Goal: Entertainment & Leisure: Consume media (video, audio)

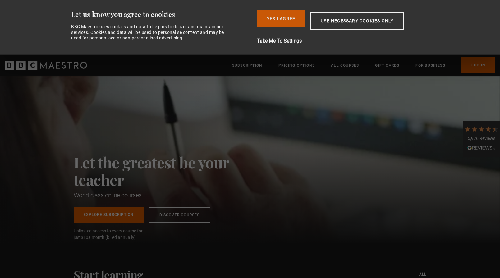
click at [288, 17] on button "Yes I Agree" at bounding box center [281, 18] width 48 height 17
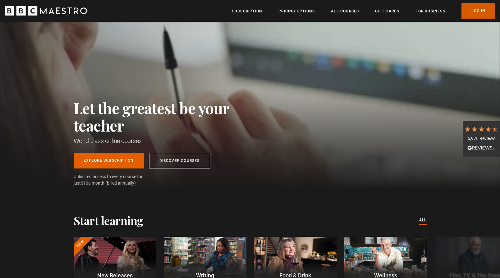
click at [479, 11] on link "Log In" at bounding box center [478, 11] width 34 height 16
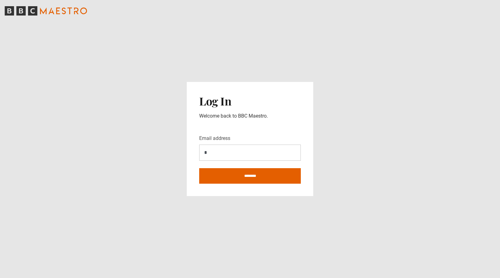
type input "**********"
click at [250, 177] on input "********" at bounding box center [250, 176] width 102 height 16
type input "**********"
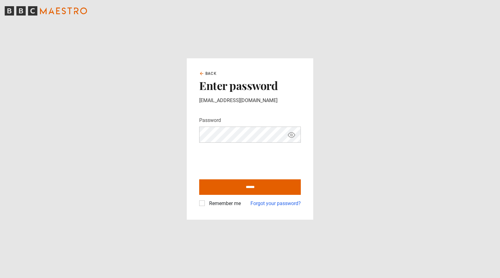
click at [293, 134] on icon "Show password" at bounding box center [291, 134] width 7 height 7
click at [249, 187] on input "******" at bounding box center [250, 187] width 102 height 16
type input "**********"
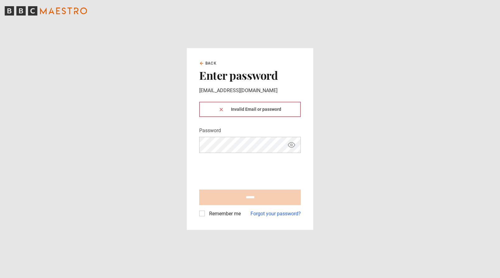
click at [236, 111] on div "Invalid Email or password" at bounding box center [250, 109] width 102 height 15
click at [220, 110] on icon at bounding box center [221, 109] width 5 height 5
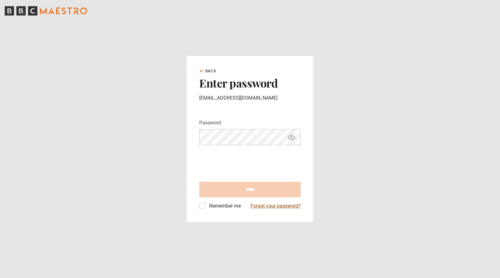
click at [269, 207] on link "Forgot your password?" at bounding box center [275, 205] width 50 height 7
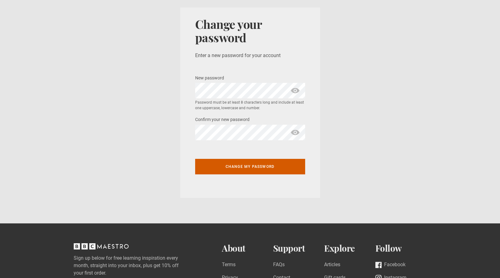
click at [252, 168] on button "Change my password" at bounding box center [250, 167] width 110 height 16
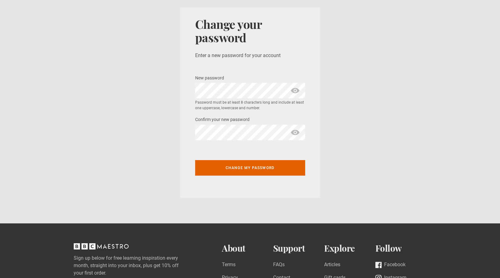
click at [294, 92] on span "show password" at bounding box center [295, 91] width 10 height 16
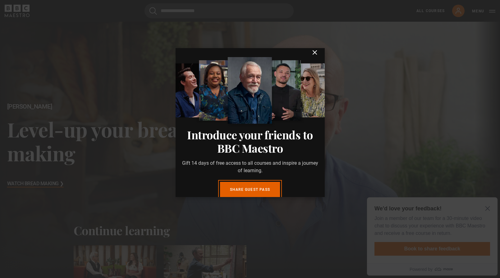
click at [315, 56] on icon "submit" at bounding box center [314, 52] width 7 height 7
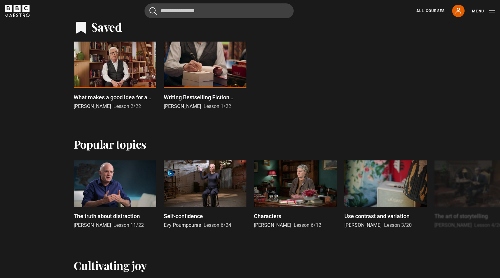
scroll to position [328, 0]
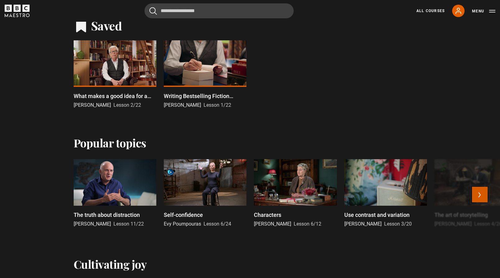
click at [480, 195] on button "Next" at bounding box center [480, 195] width 16 height 16
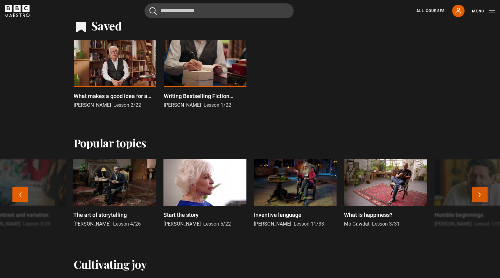
click at [483, 192] on button "Next" at bounding box center [480, 195] width 16 height 16
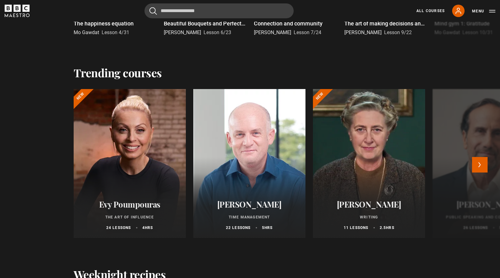
scroll to position [641, 0]
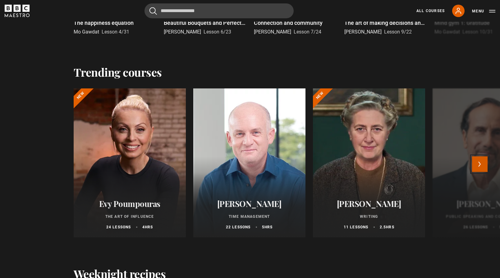
click at [478, 165] on button "Next" at bounding box center [480, 165] width 16 height 16
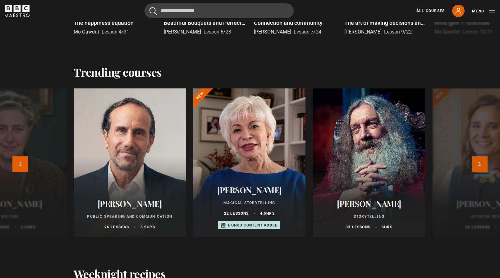
click at [478, 166] on button "Next" at bounding box center [480, 165] width 16 height 16
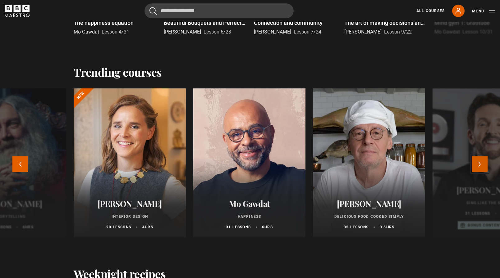
click at [479, 163] on button "Next" at bounding box center [480, 165] width 16 height 16
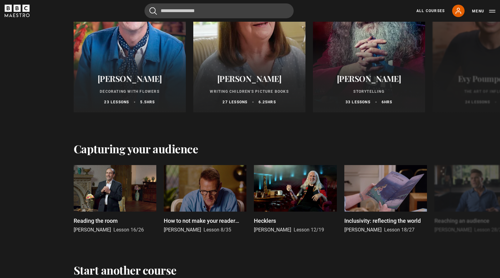
scroll to position [1212, 0]
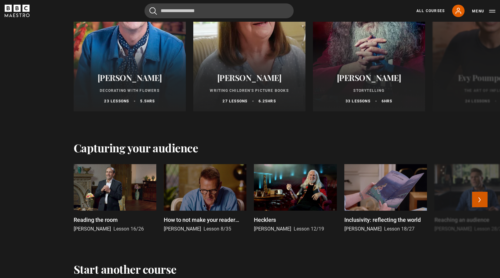
click at [473, 204] on button "Next" at bounding box center [480, 200] width 16 height 16
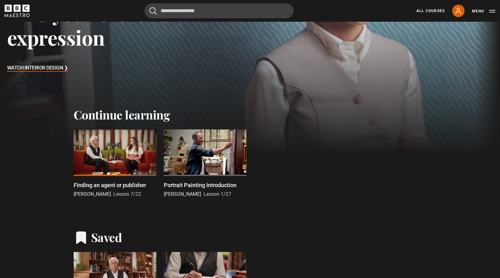
scroll to position [0, 0]
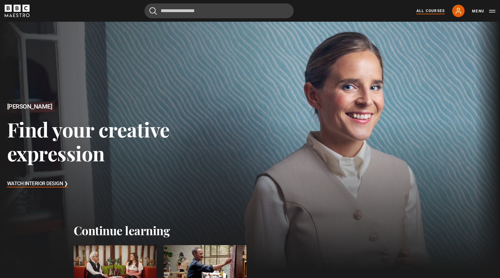
click at [433, 12] on link "All Courses" at bounding box center [430, 11] width 28 height 6
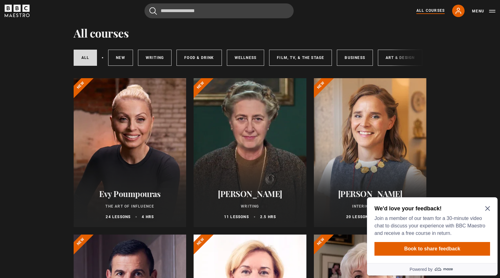
scroll to position [21, 0]
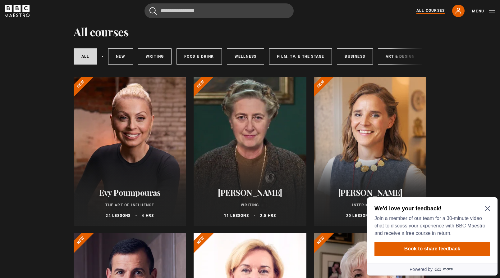
click at [488, 209] on icon "Close Maze Prompt" at bounding box center [487, 208] width 5 height 5
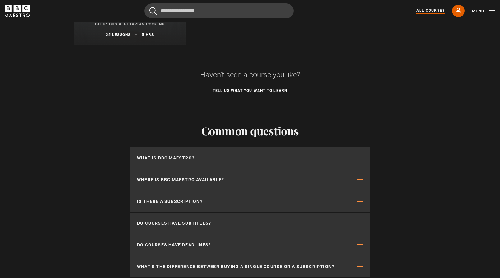
scroll to position [2552, 0]
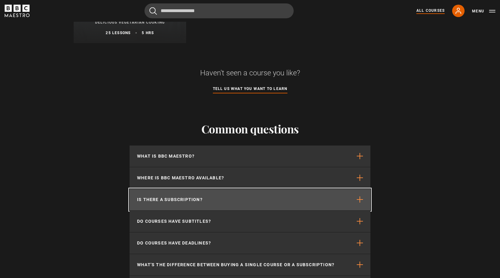
click at [360, 199] on span "button" at bounding box center [359, 200] width 6 height 6
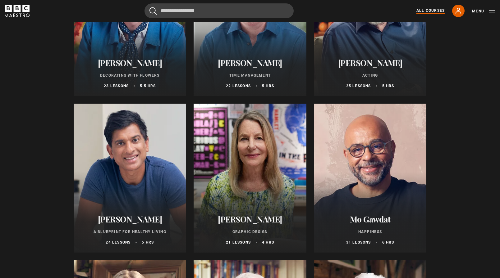
scroll to position [937, 0]
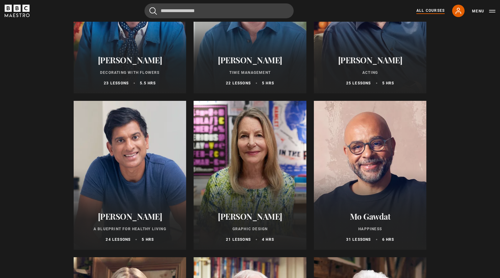
click at [124, 185] on div at bounding box center [130, 175] width 113 height 149
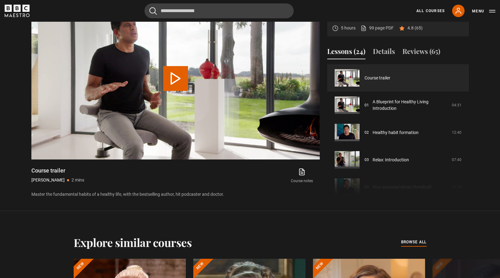
scroll to position [306, 0]
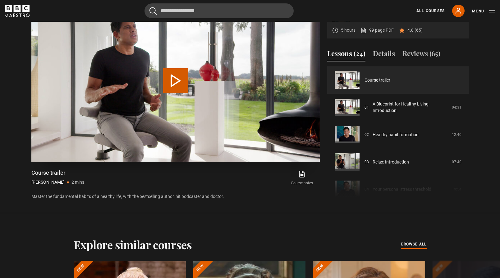
click at [177, 80] on button "Play Video" at bounding box center [175, 80] width 25 height 25
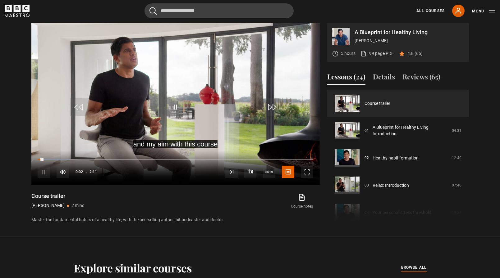
scroll to position [282, 0]
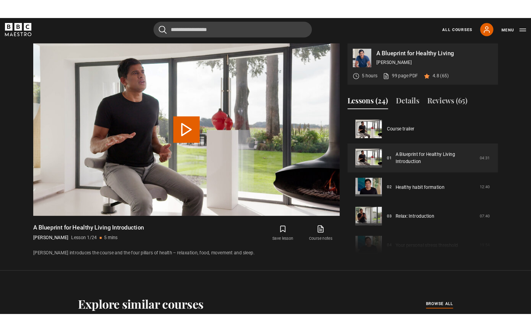
scroll to position [281, 0]
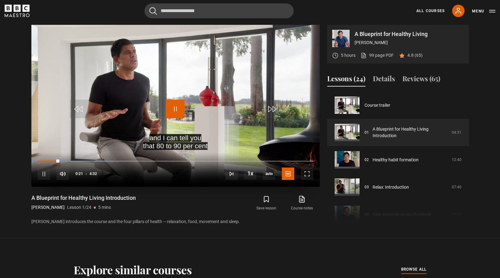
click at [178, 108] on span "Video Player" at bounding box center [175, 109] width 19 height 19
click at [173, 107] on span "Video Player" at bounding box center [175, 109] width 19 height 19
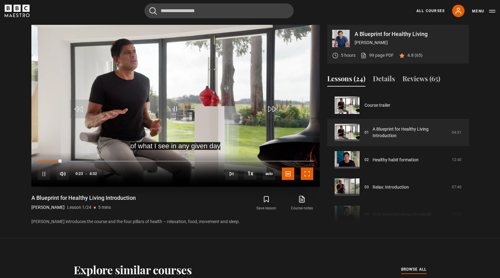
click at [309, 173] on span "Video Player" at bounding box center [307, 174] width 12 height 12
click at [308, 173] on span "Video Player" at bounding box center [307, 174] width 12 height 12
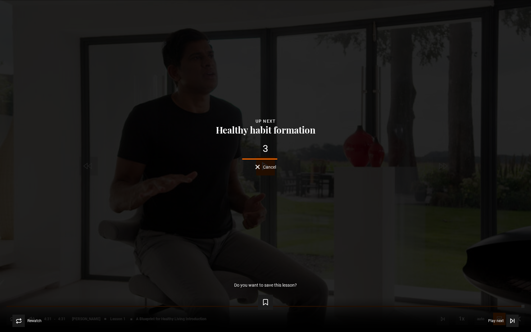
click at [274, 220] on div "Lesson Completed Up next Healthy habit formation 3 Cancel Do you want to save t…" at bounding box center [265, 166] width 531 height 332
click at [257, 164] on div "1 Cancel" at bounding box center [265, 157] width 511 height 26
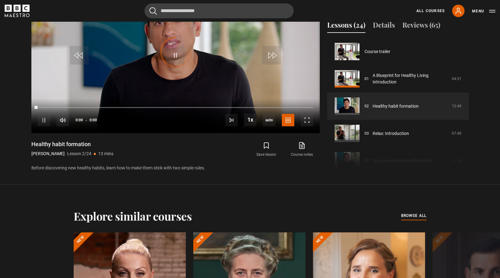
scroll to position [27, 0]
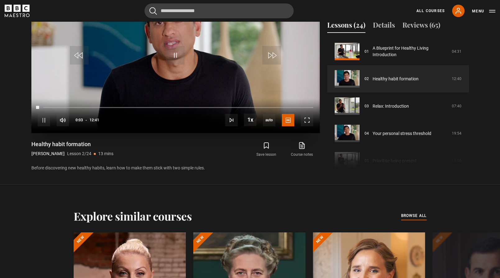
click at [197, 114] on div "10s Skip Back 10 seconds Pause 10s Skip Forward 10 seconds Loaded : 1.97% 00:03…" at bounding box center [175, 116] width 288 height 34
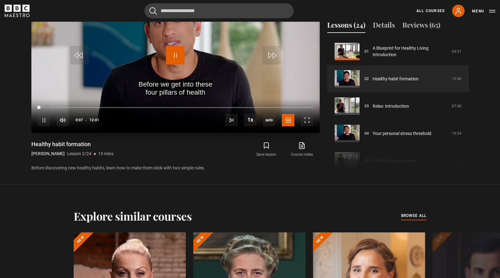
click at [175, 54] on span "Video Player" at bounding box center [175, 55] width 19 height 19
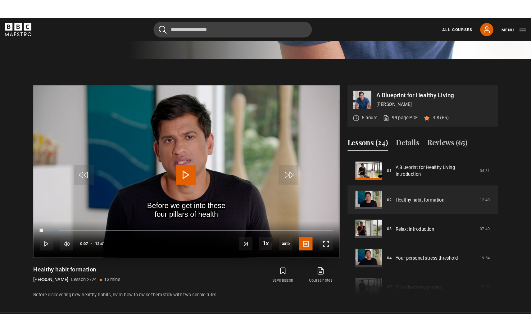
scroll to position [244, 0]
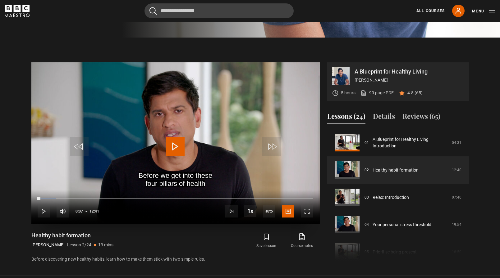
click at [175, 148] on span "Video Player" at bounding box center [175, 146] width 19 height 19
click at [302, 212] on span "Video Player" at bounding box center [307, 211] width 12 height 12
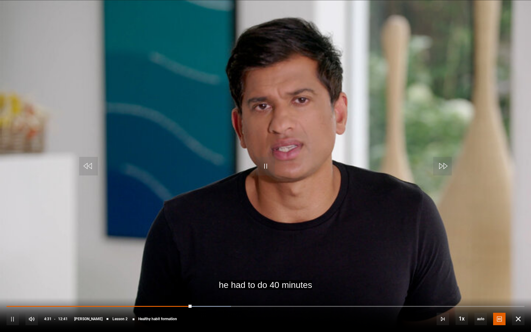
click at [272, 205] on video "Video Player" at bounding box center [265, 166] width 531 height 332
